Goal: Task Accomplishment & Management: Complete application form

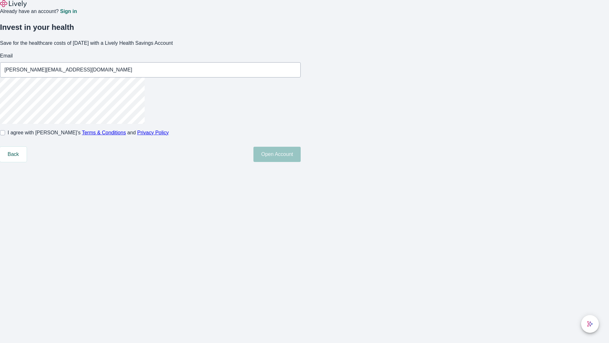
click at [5, 135] on input "I agree with Lively’s Terms & Conditions and Privacy Policy" at bounding box center [2, 132] width 5 height 5
checkbox input "true"
click at [301, 162] on button "Open Account" at bounding box center [276, 154] width 47 height 15
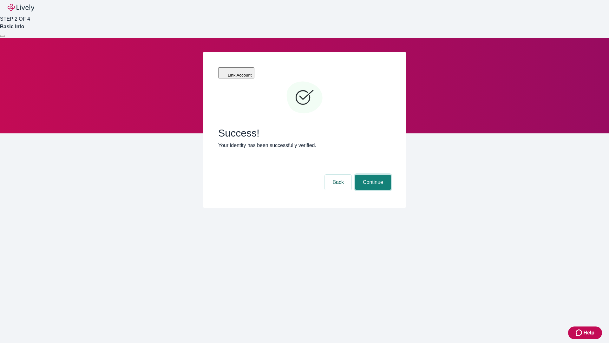
click at [372, 174] on button "Continue" at bounding box center [373, 181] width 36 height 15
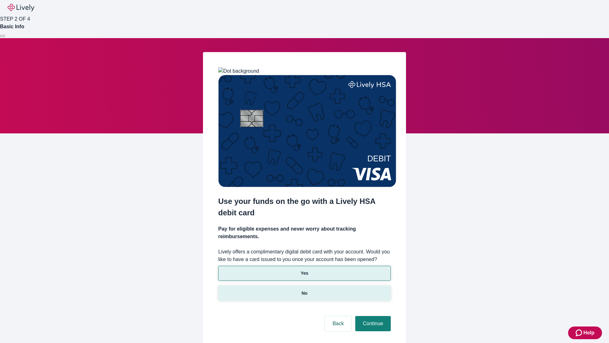
click at [304, 290] on p "No" at bounding box center [305, 293] width 6 height 7
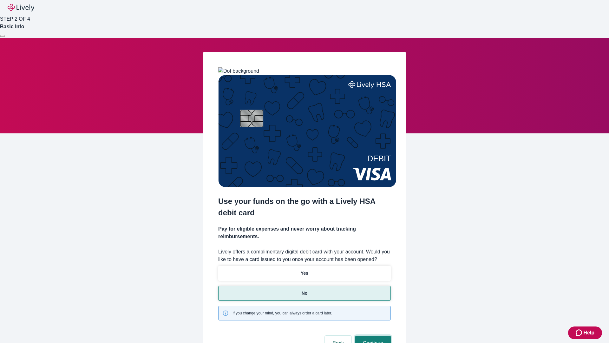
click at [372, 335] on button "Continue" at bounding box center [373, 342] width 36 height 15
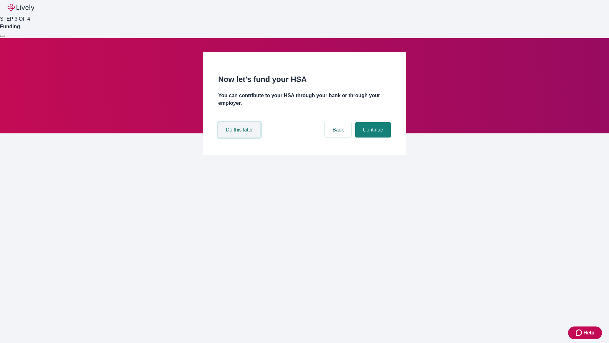
click at [240, 137] on button "Do this later" at bounding box center [239, 129] width 42 height 15
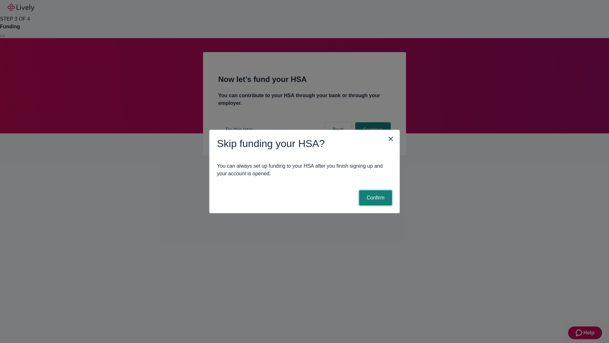
click at [375, 198] on button "Confirm" at bounding box center [375, 197] width 33 height 15
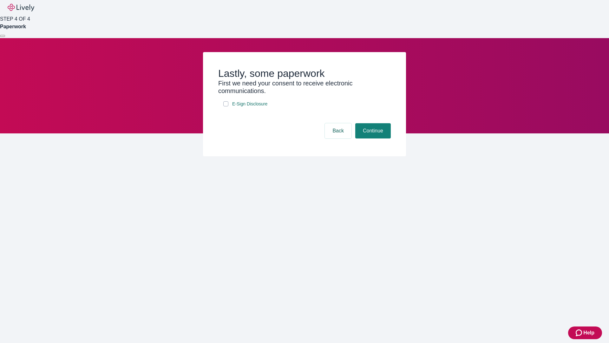
click at [226, 106] on input "E-Sign Disclosure" at bounding box center [225, 103] width 5 height 5
checkbox input "true"
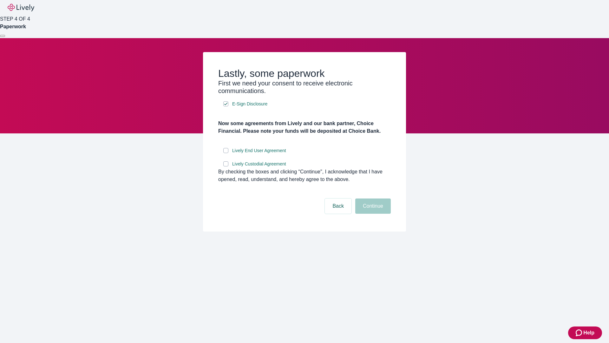
click at [226, 153] on input "Lively End User Agreement" at bounding box center [225, 150] width 5 height 5
checkbox input "true"
click at [226, 166] on input "Lively Custodial Agreement" at bounding box center [225, 163] width 5 height 5
checkbox input "true"
click at [372, 214] on button "Continue" at bounding box center [373, 205] width 36 height 15
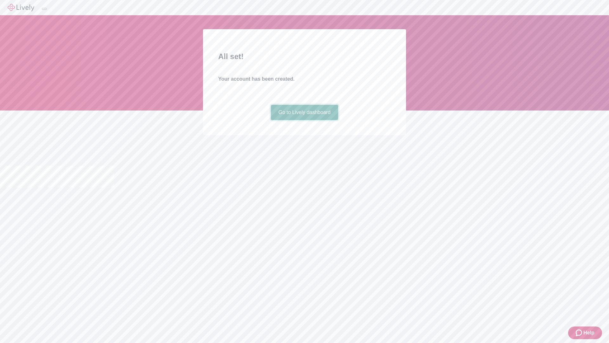
click at [304, 120] on link "Go to Lively dashboard" at bounding box center [305, 112] width 68 height 15
